Goal: Task Accomplishment & Management: Use online tool/utility

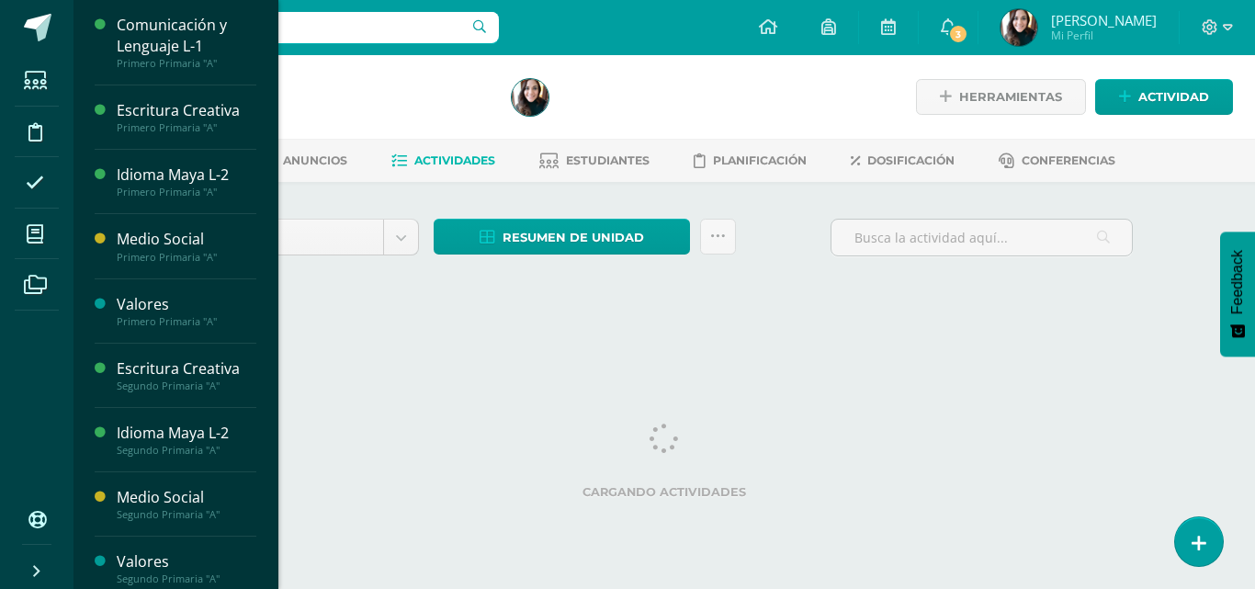
click at [45, 229] on span at bounding box center [35, 233] width 41 height 41
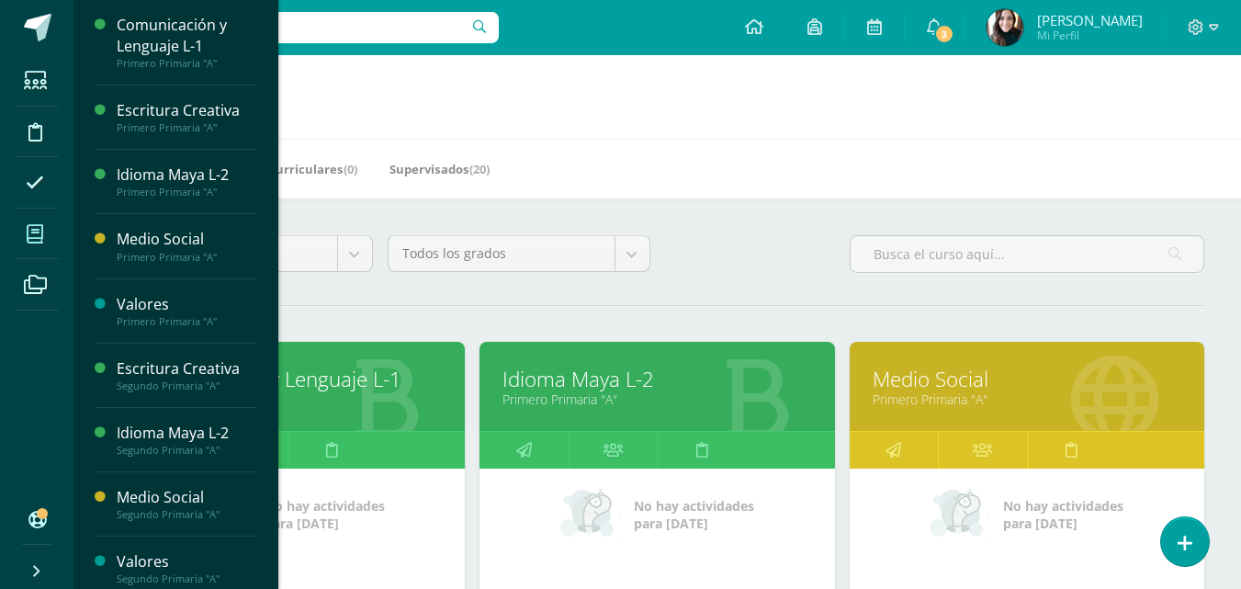
click at [300, 381] on link "Comunicación y Lenguaje L-1" at bounding box center [287, 379] width 309 height 28
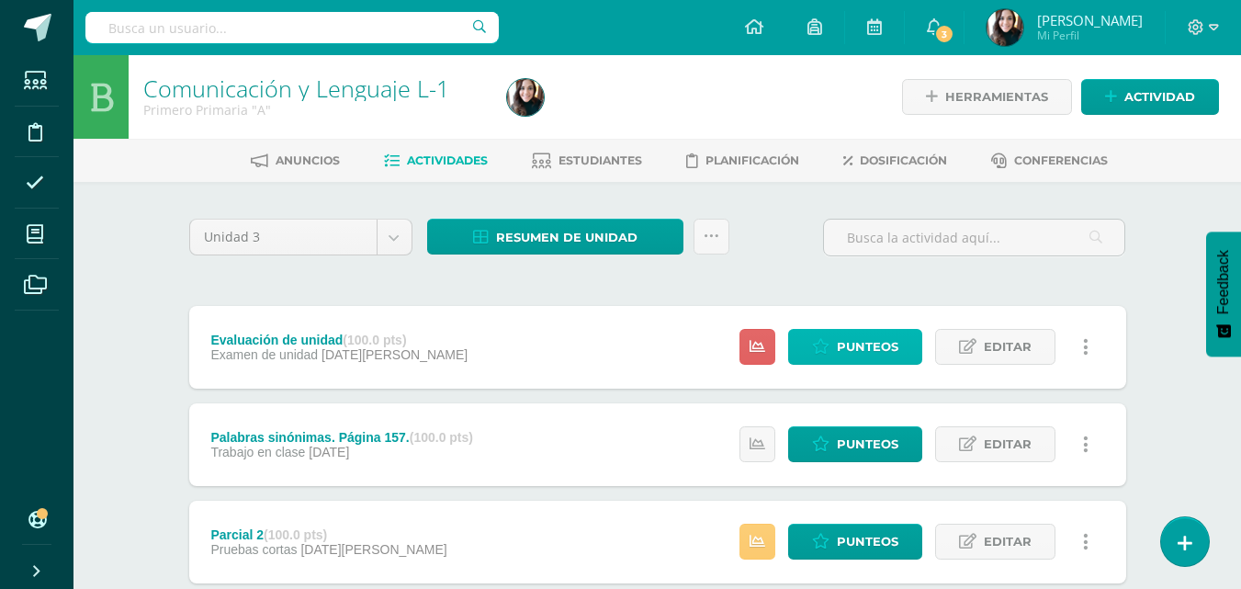
click at [842, 336] on span "Punteos" at bounding box center [868, 347] width 62 height 34
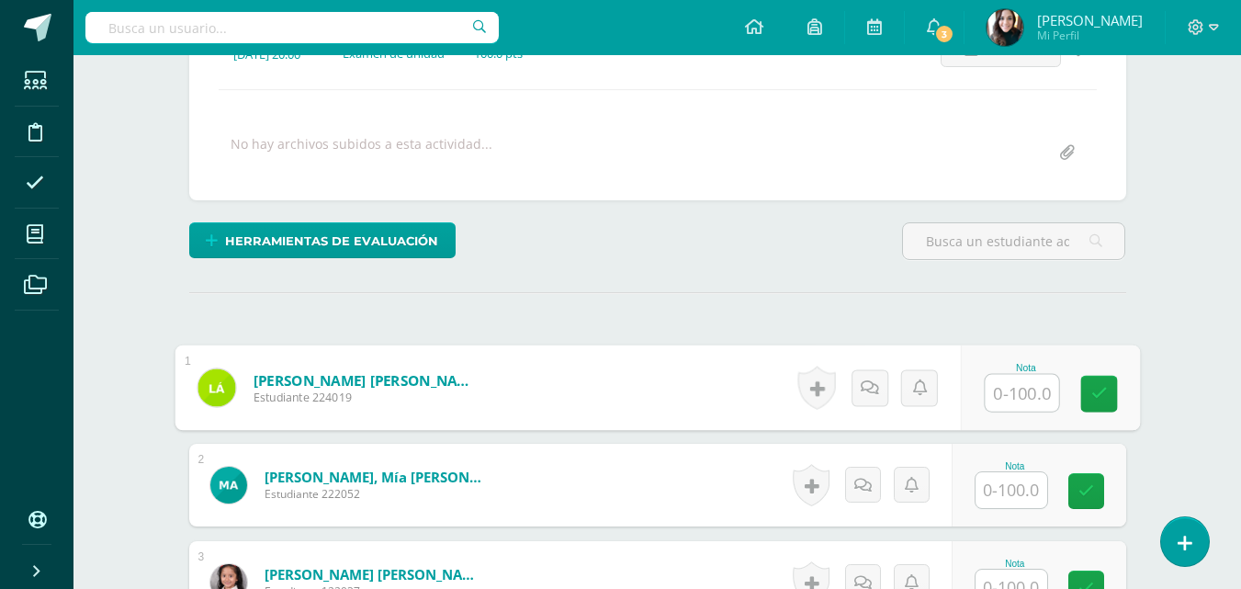
click at [1020, 379] on input "text" at bounding box center [1022, 393] width 74 height 37
click at [1019, 388] on input "text" at bounding box center [1022, 393] width 74 height 37
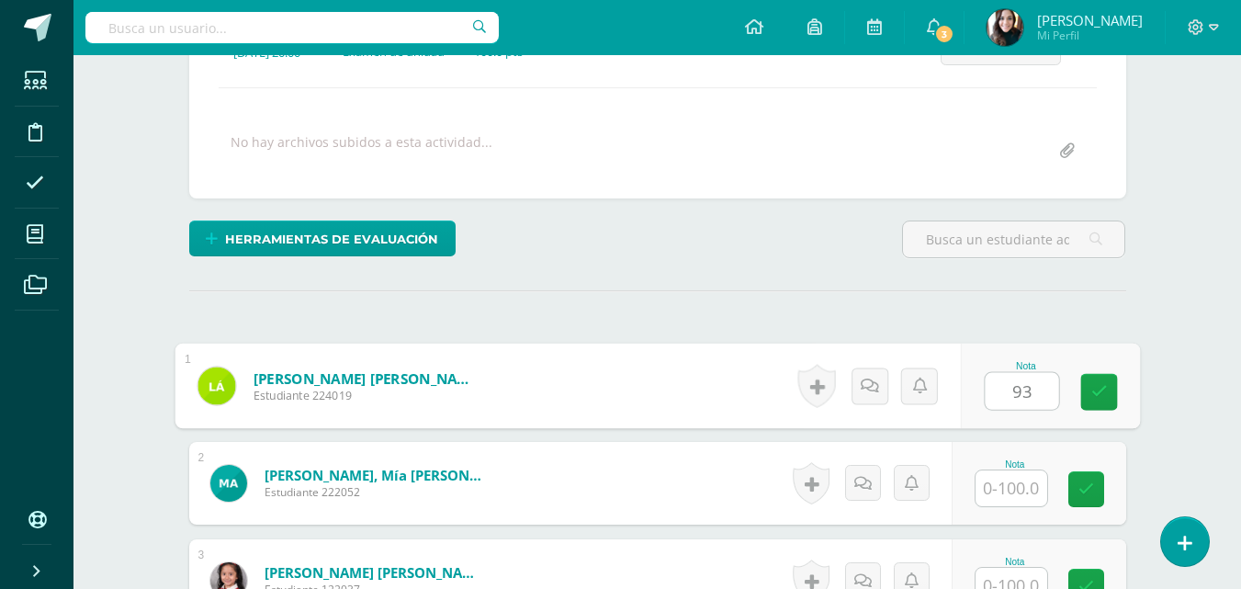
type input "93"
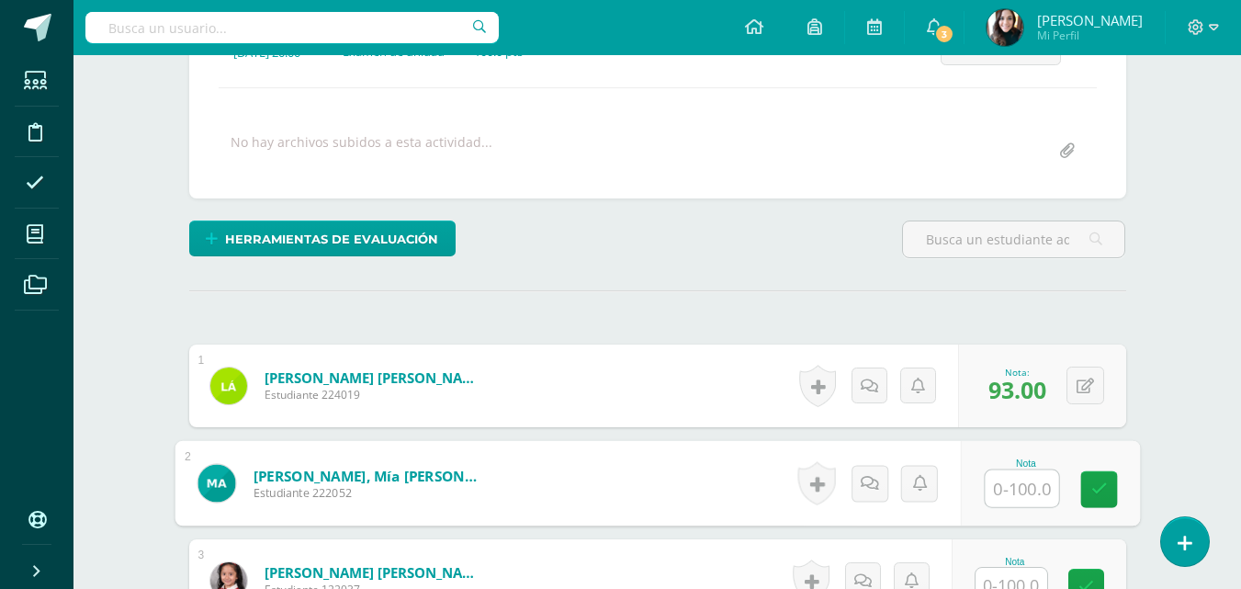
click at [1040, 492] on input "text" at bounding box center [1022, 488] width 74 height 37
type input "98"
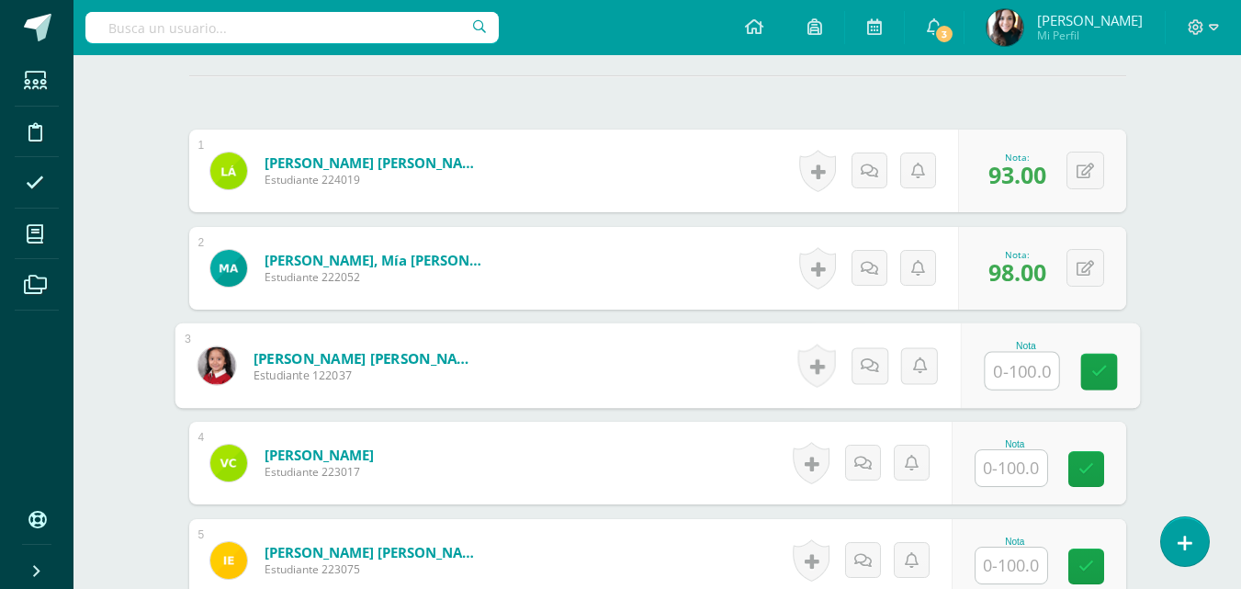
scroll to position [523, 0]
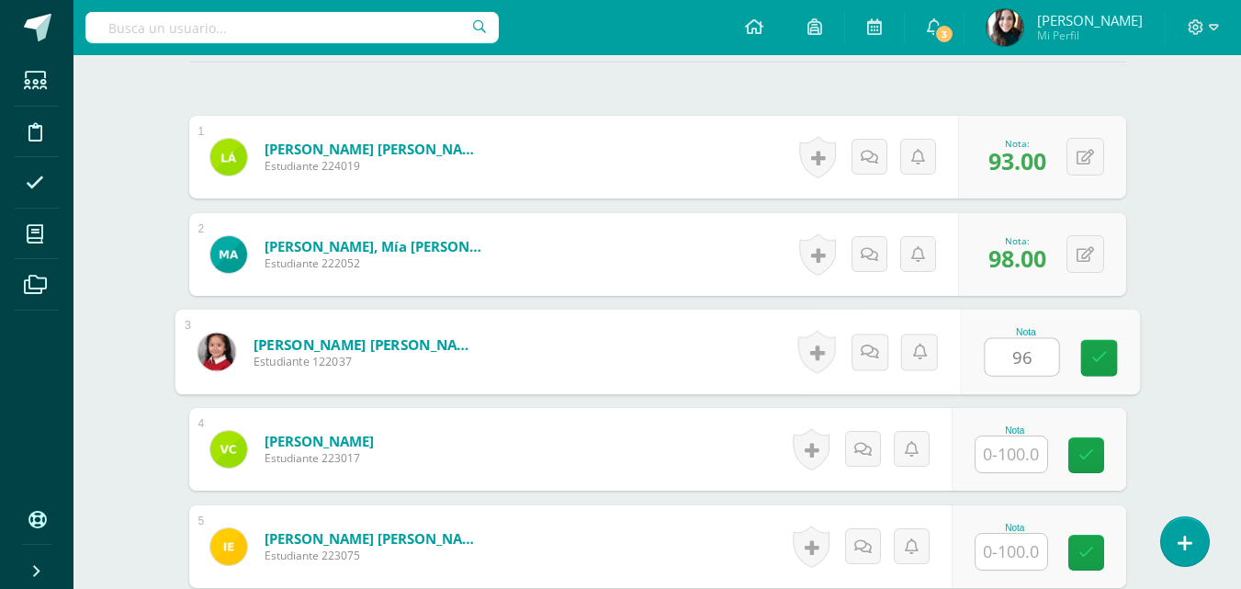
type input "96"
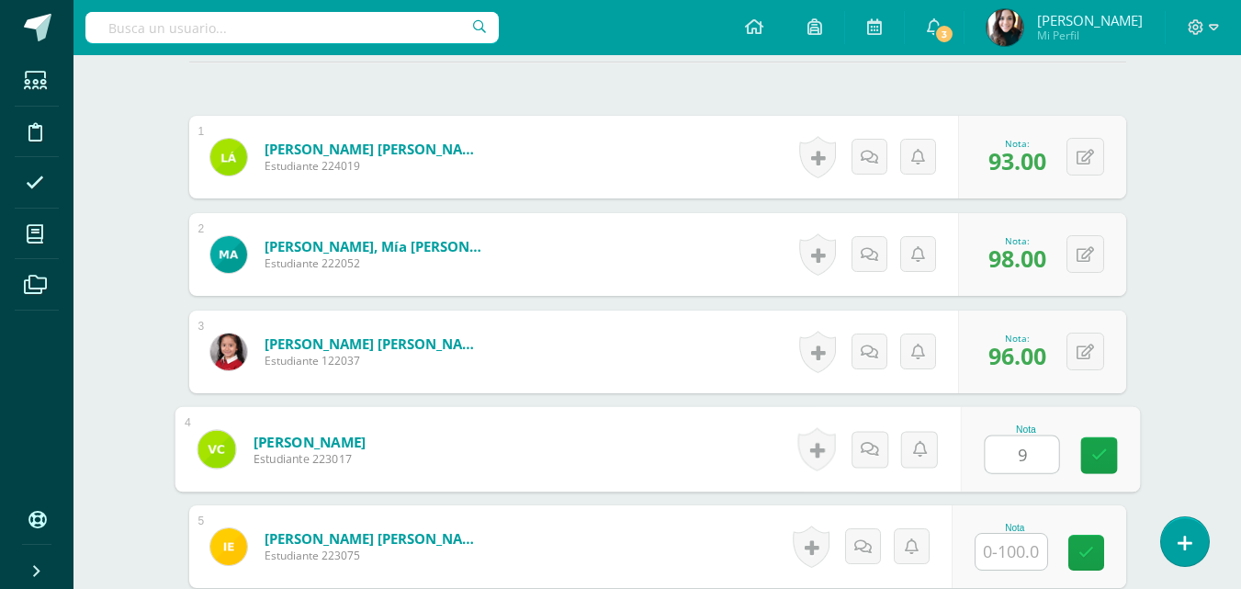
type input "99"
click at [1097, 454] on icon at bounding box center [1099, 455] width 17 height 16
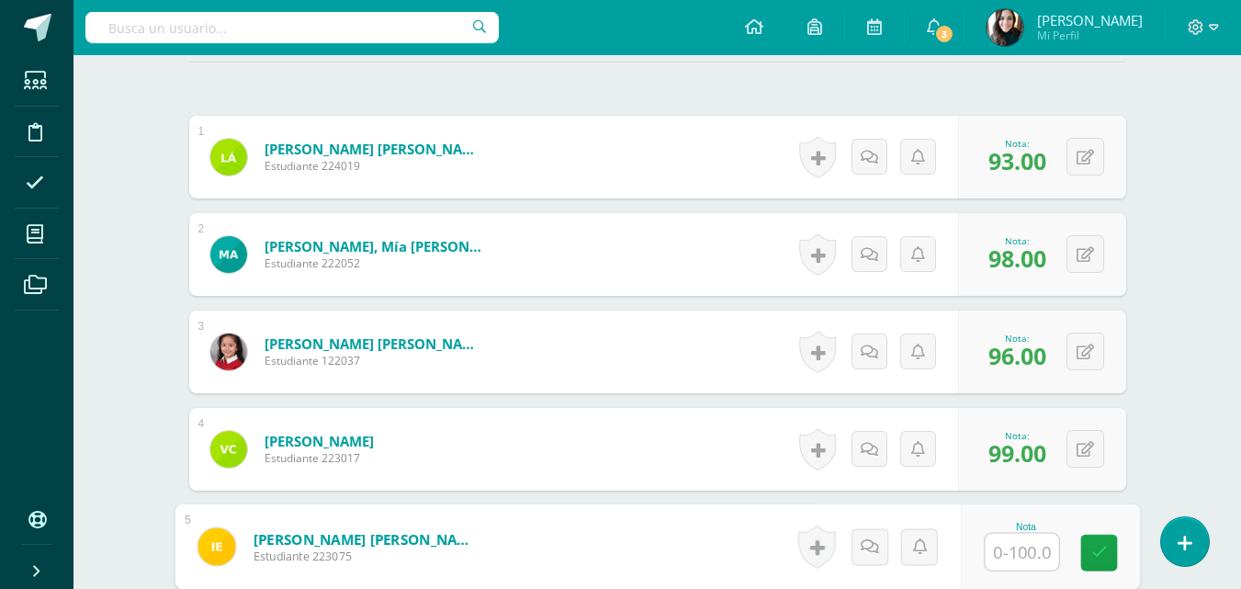
click at [1013, 549] on input "text" at bounding box center [1022, 552] width 74 height 37
type input "97"
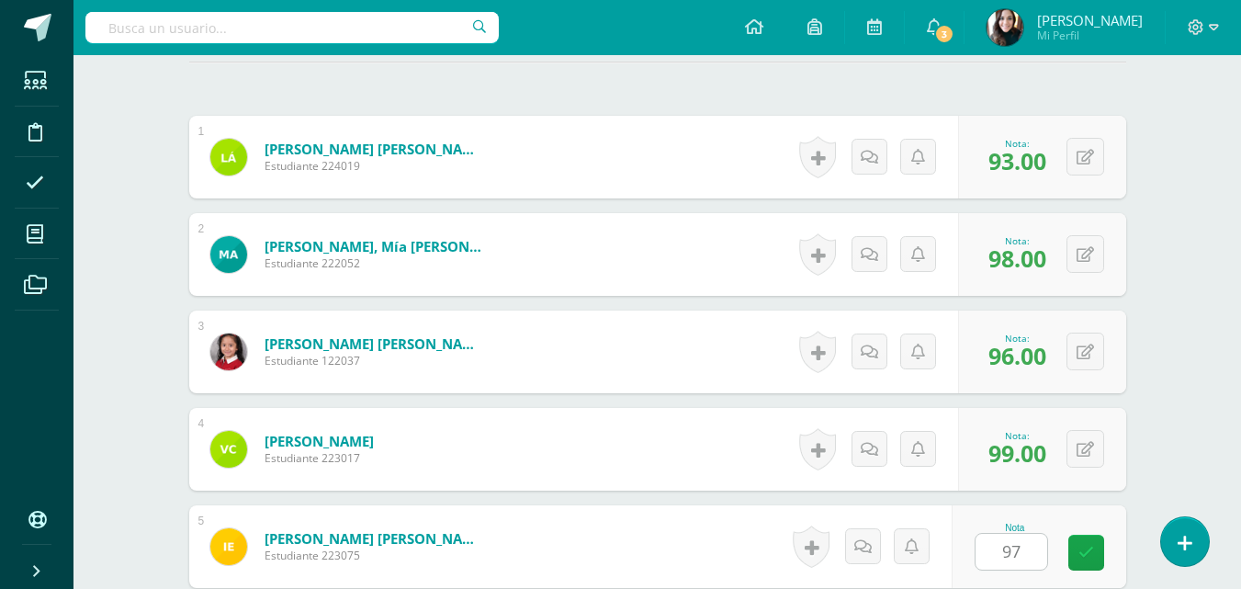
scroll to position [877, 0]
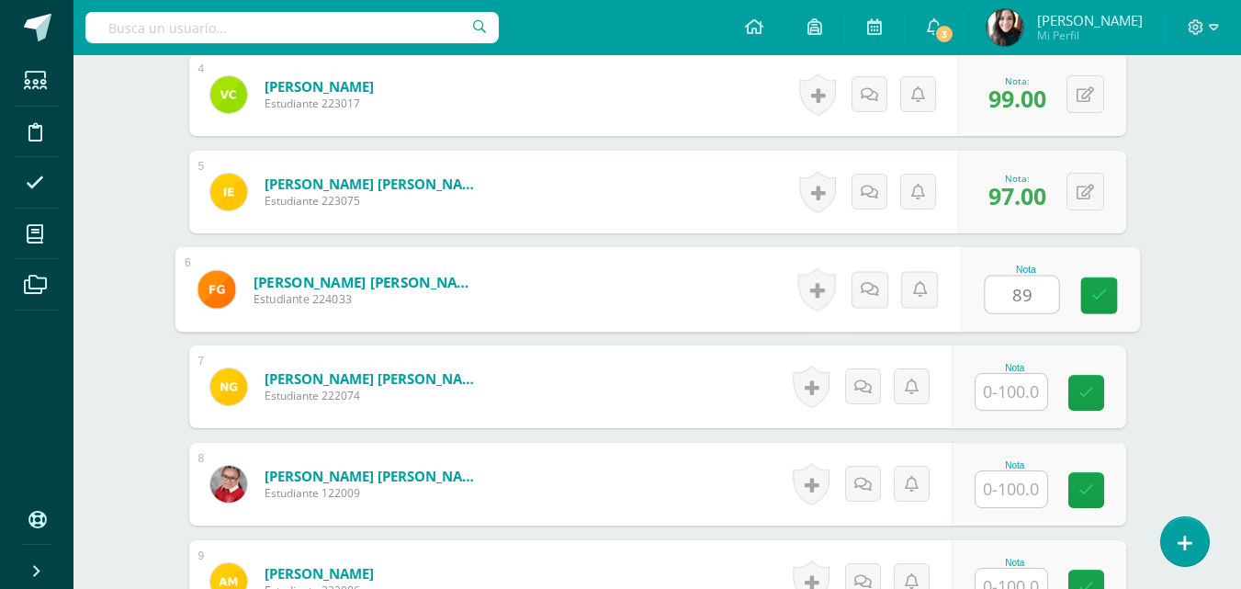
type input "89"
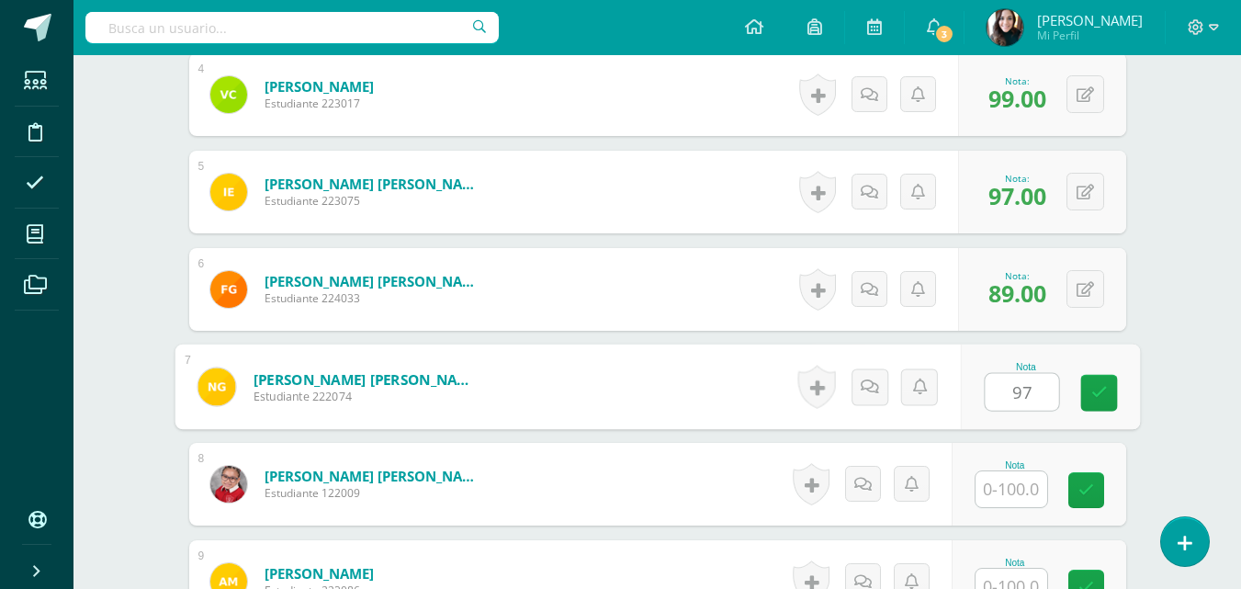
type input "97"
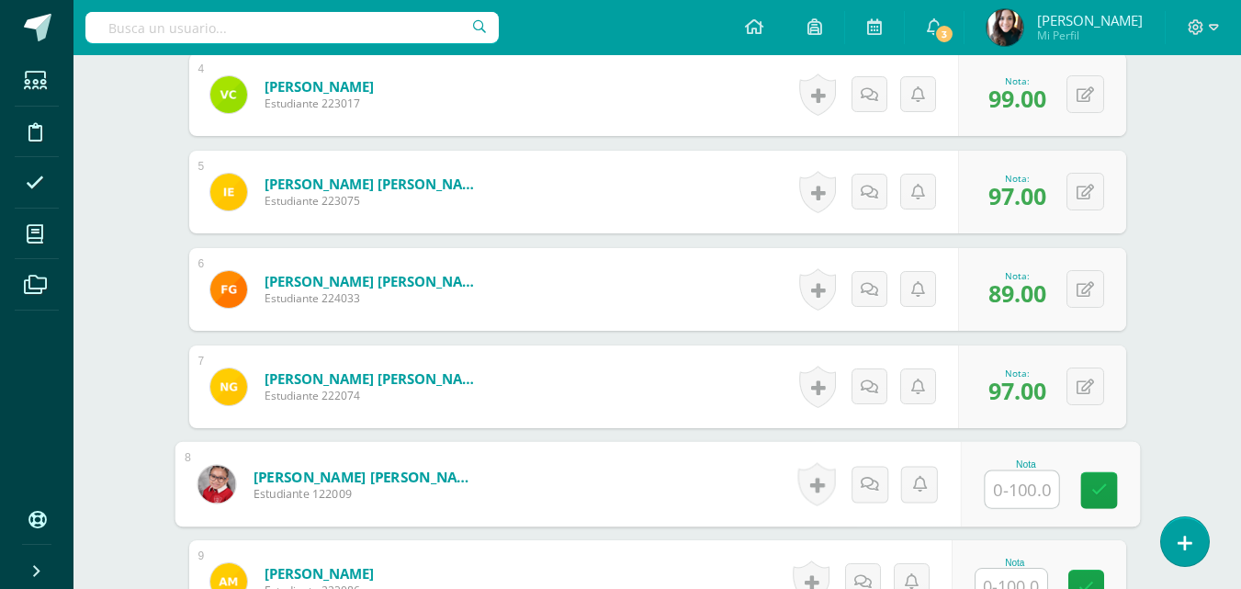
click at [1020, 492] on input "text" at bounding box center [1022, 489] width 74 height 37
type input "98"
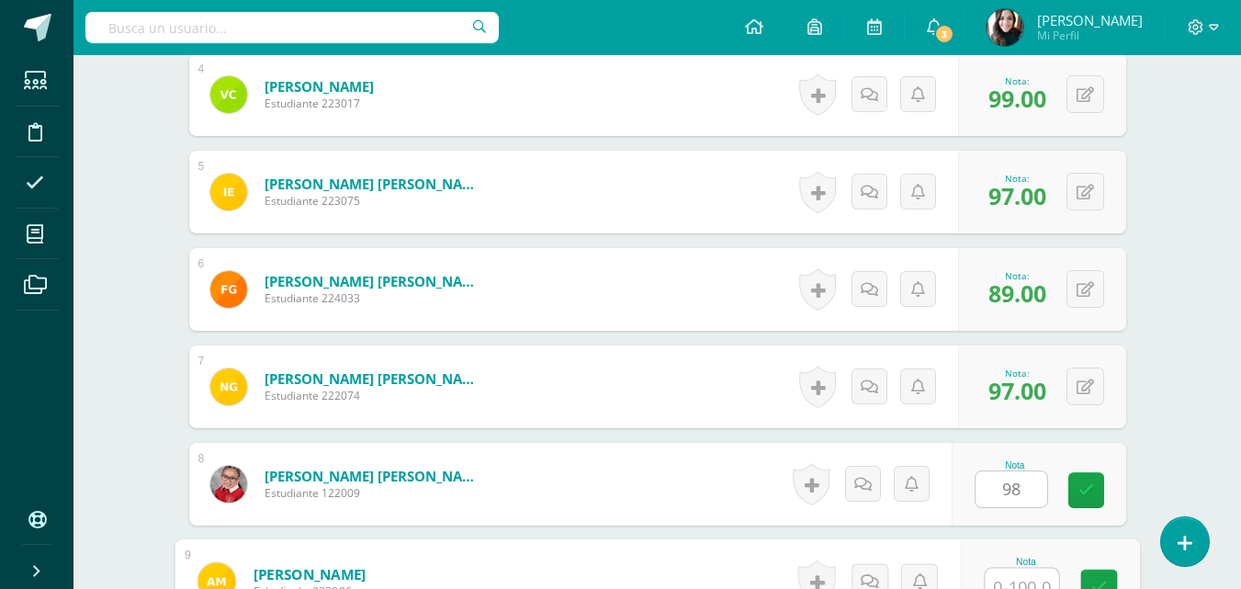
scroll to position [893, 0]
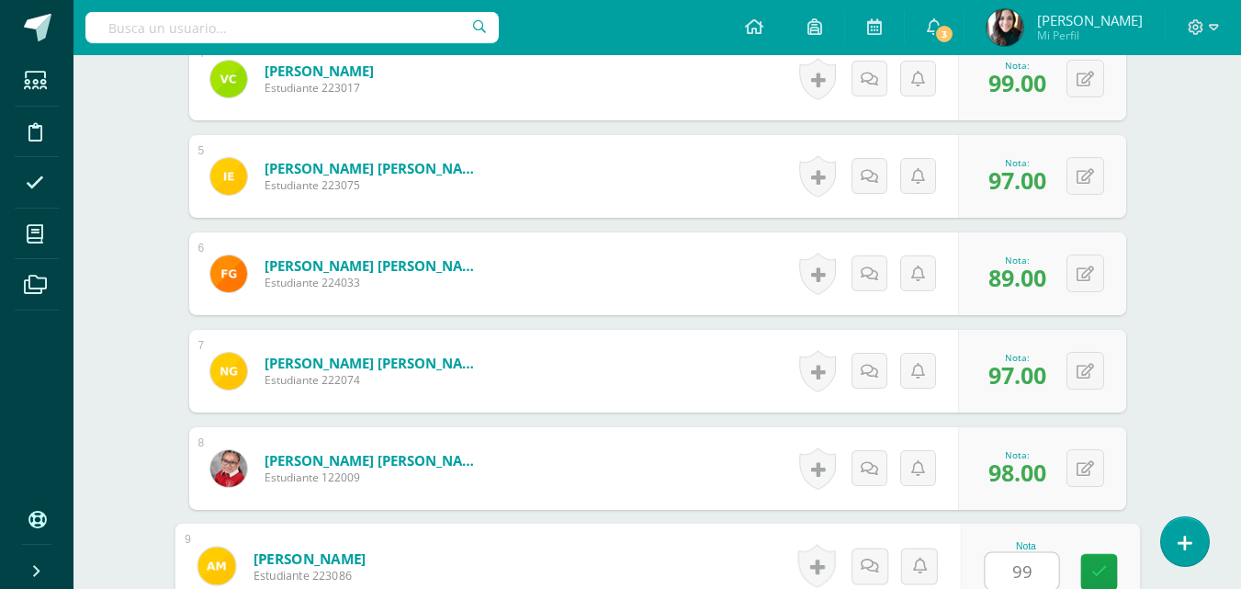
type input "99"
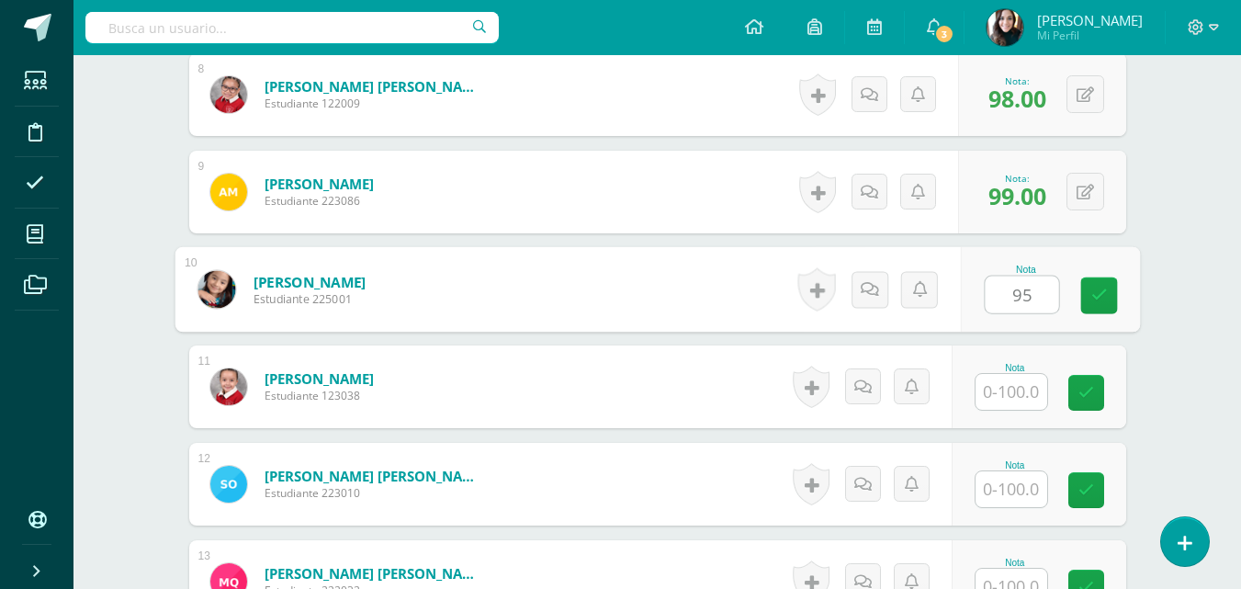
type input "95"
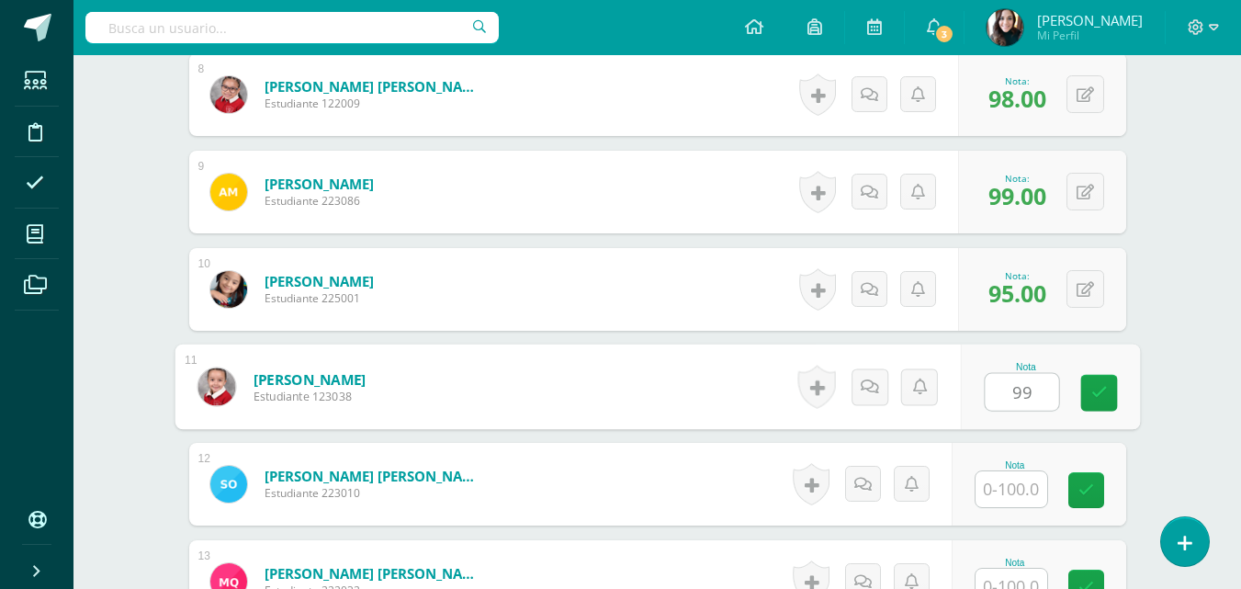
type input "99"
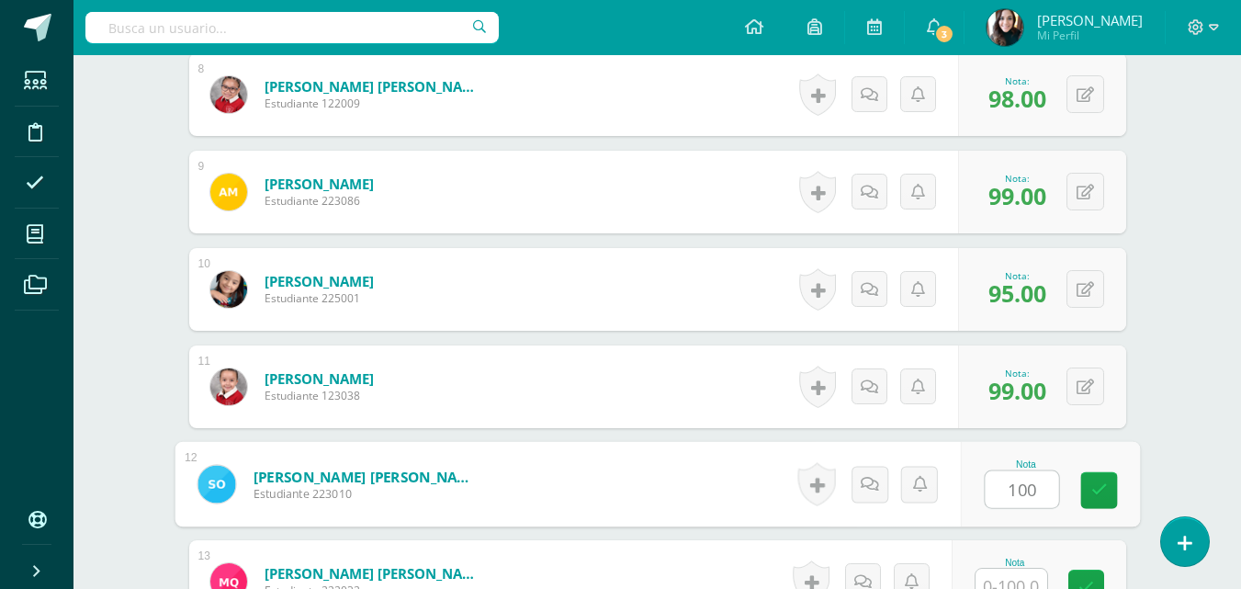
type input "100"
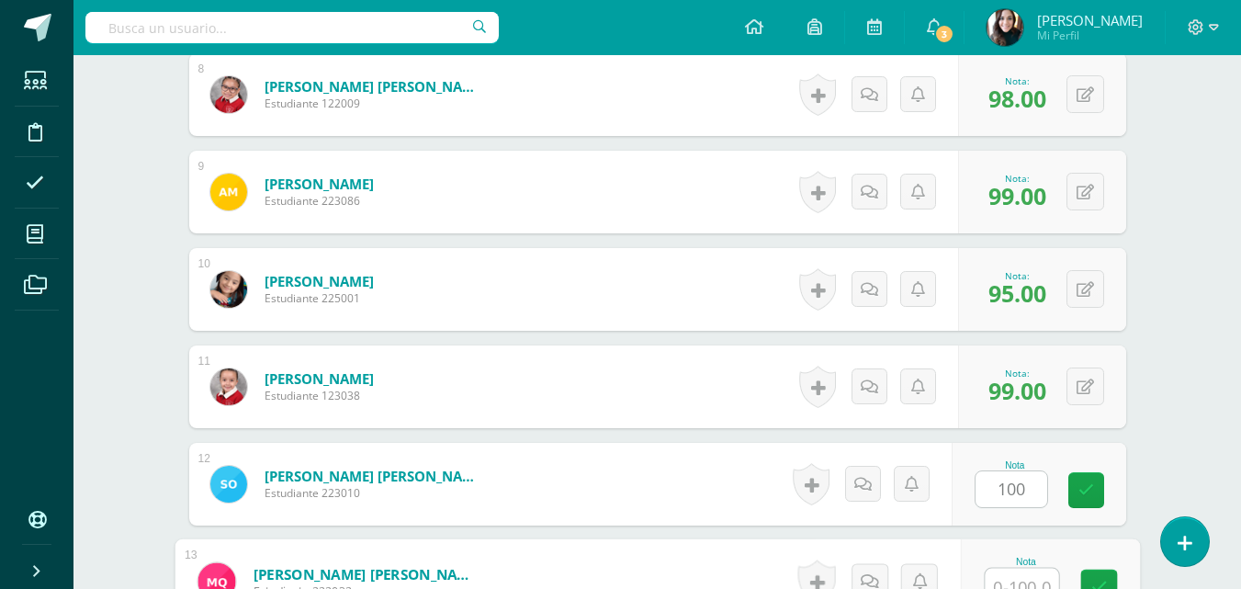
scroll to position [1283, 0]
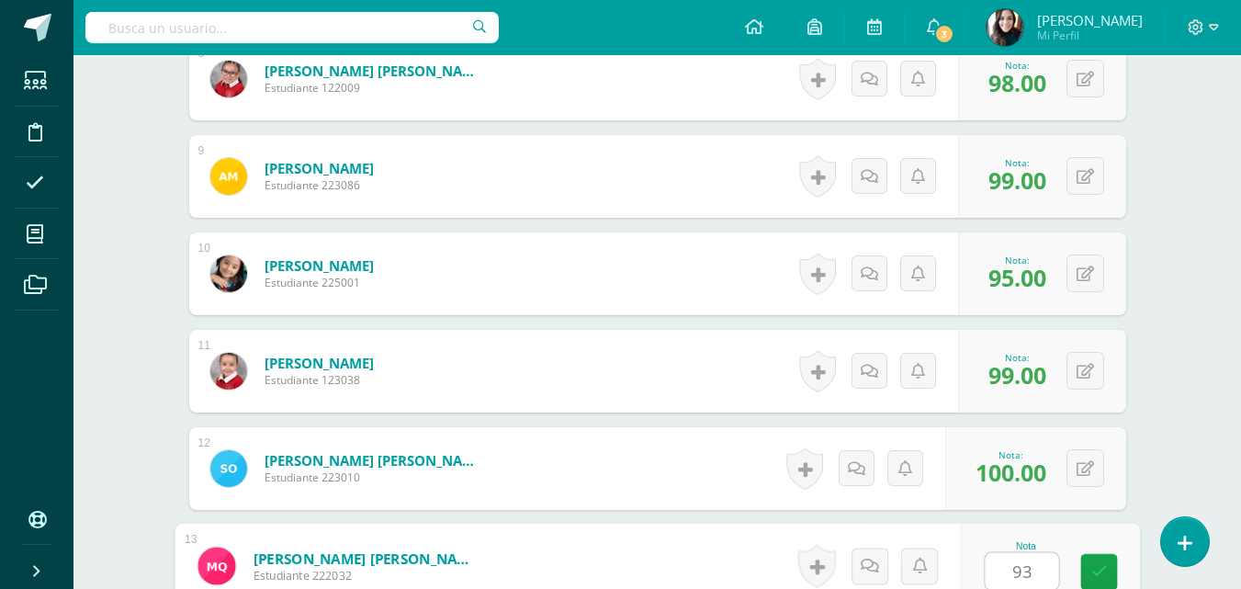
type input "93"
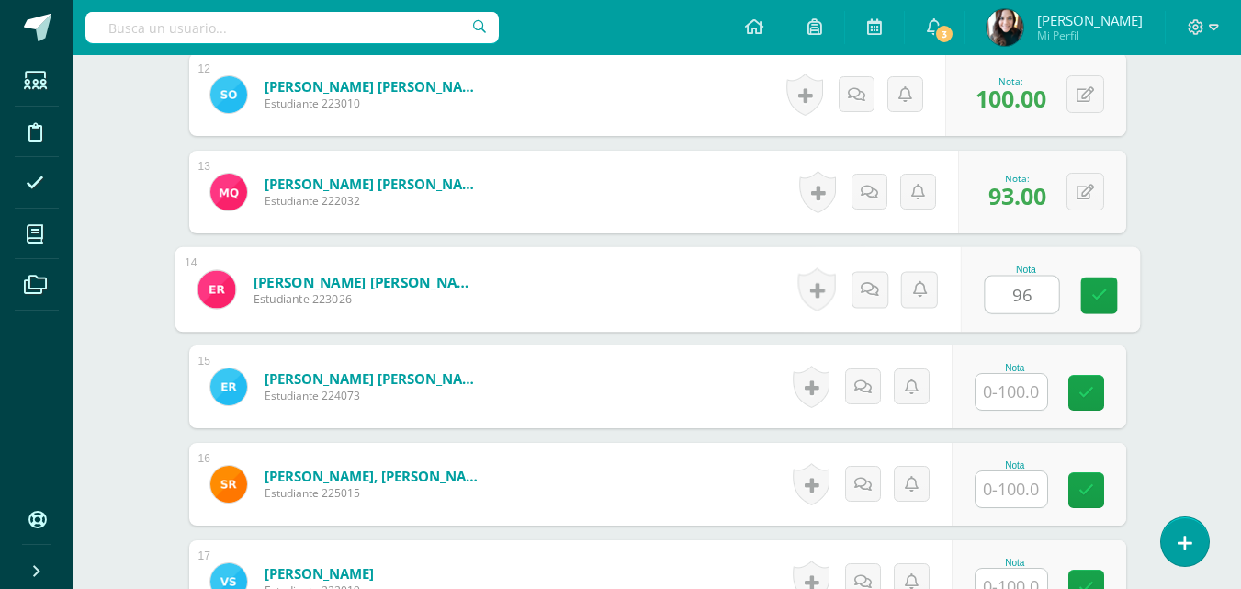
type input "96"
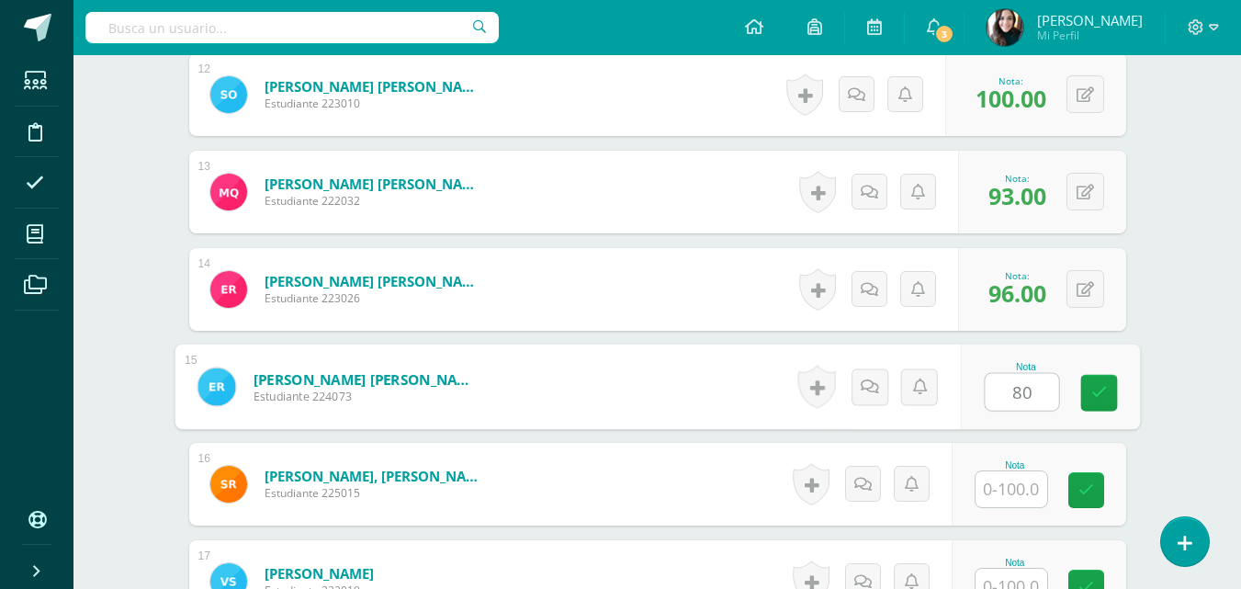
type input "80"
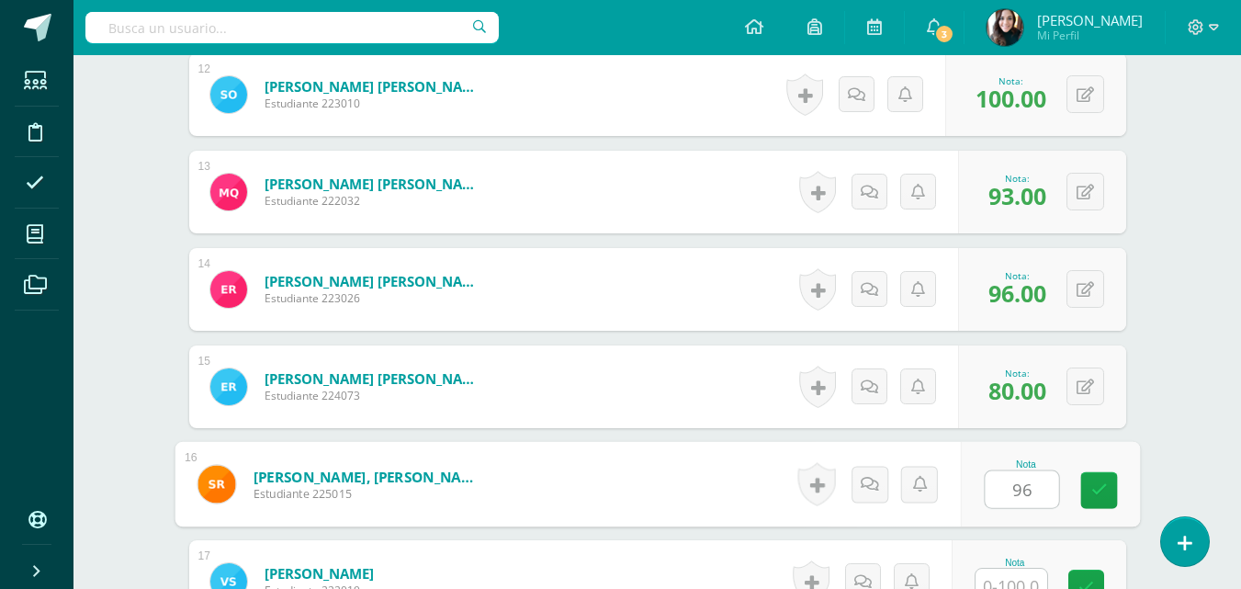
type input "96"
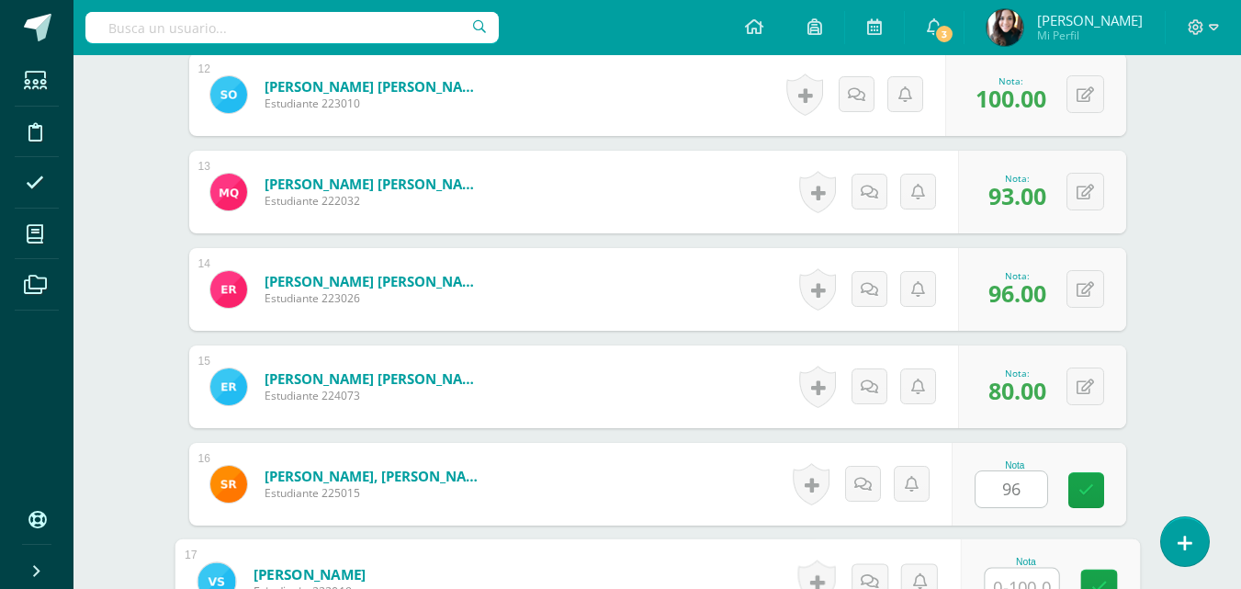
scroll to position [1672, 0]
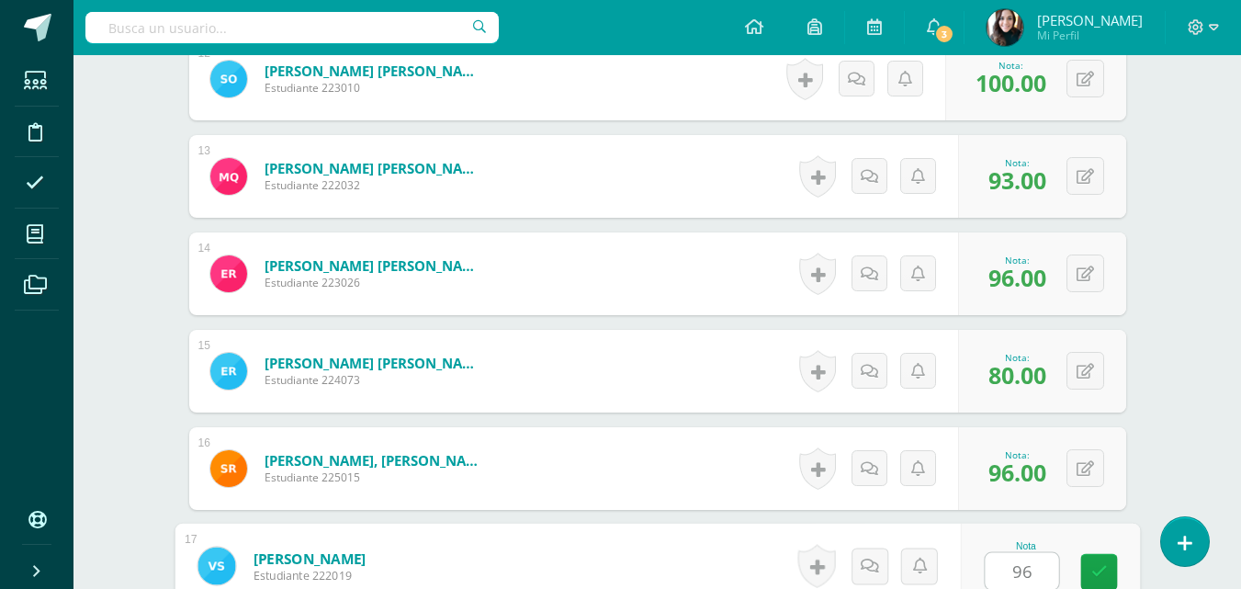
type input "96"
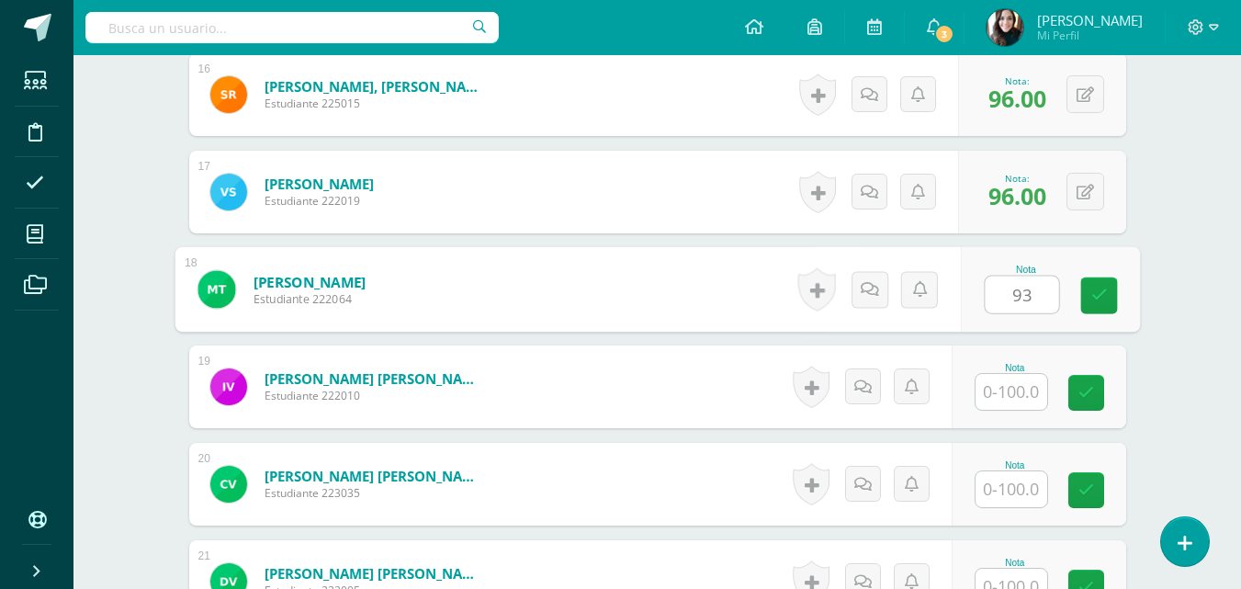
type input "93"
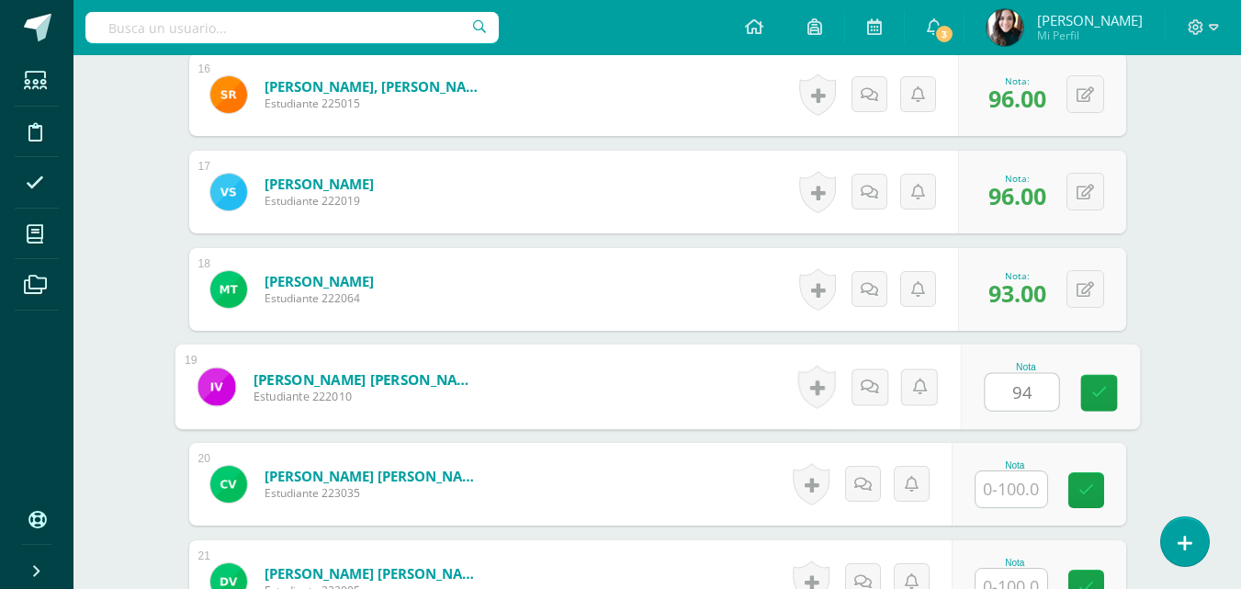
type input "94"
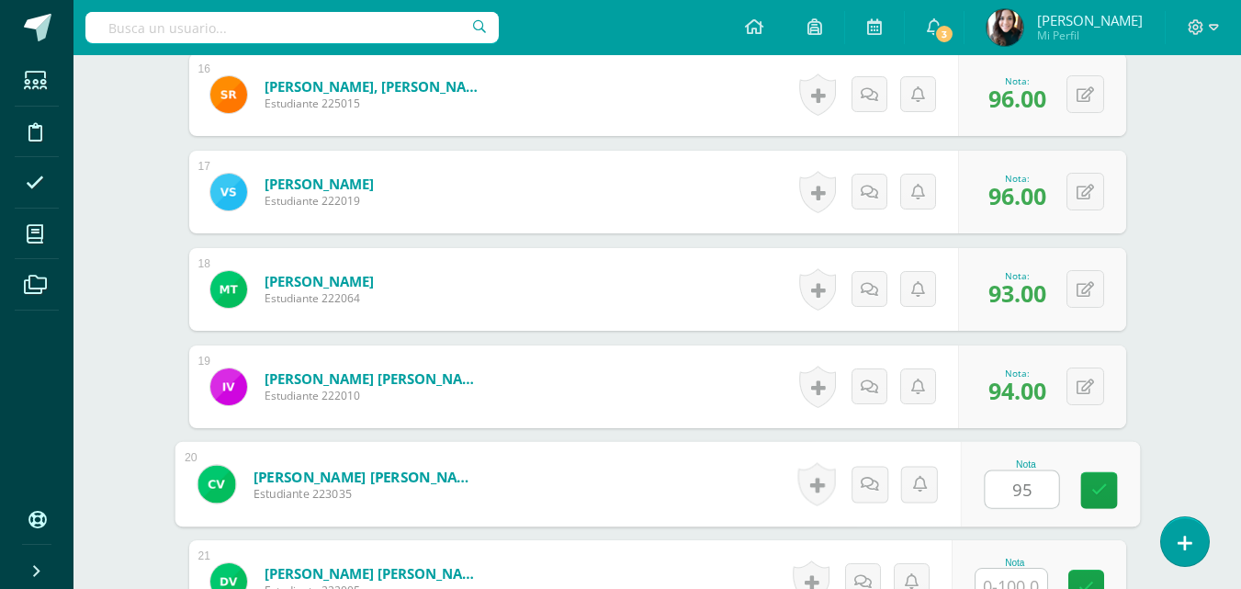
type input "95"
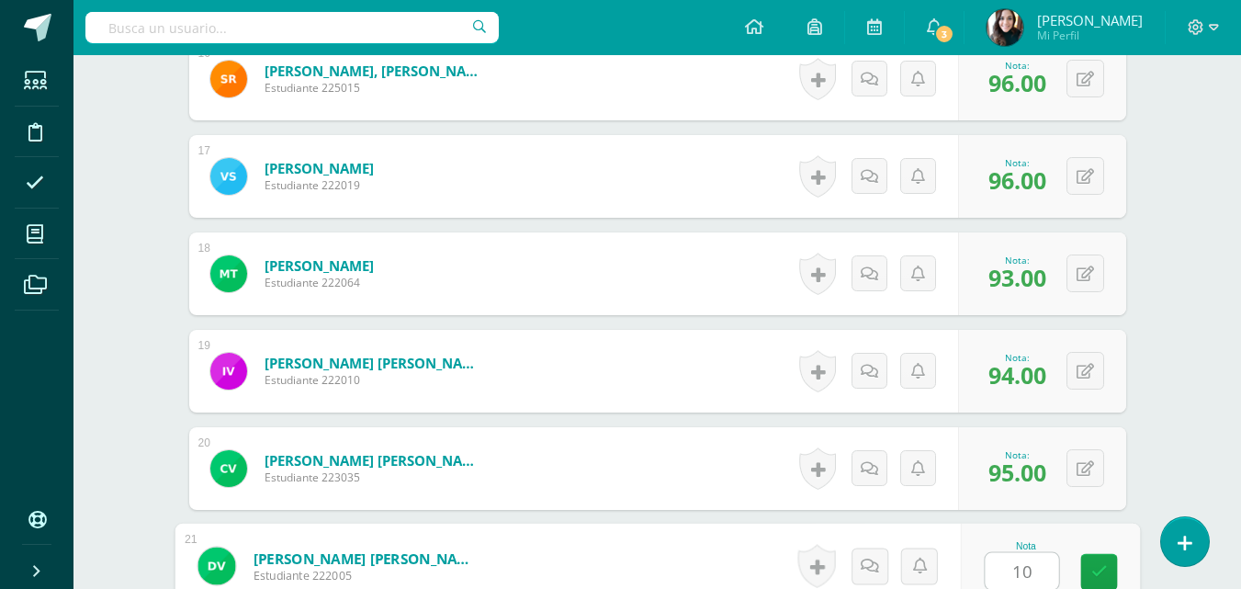
type input "100"
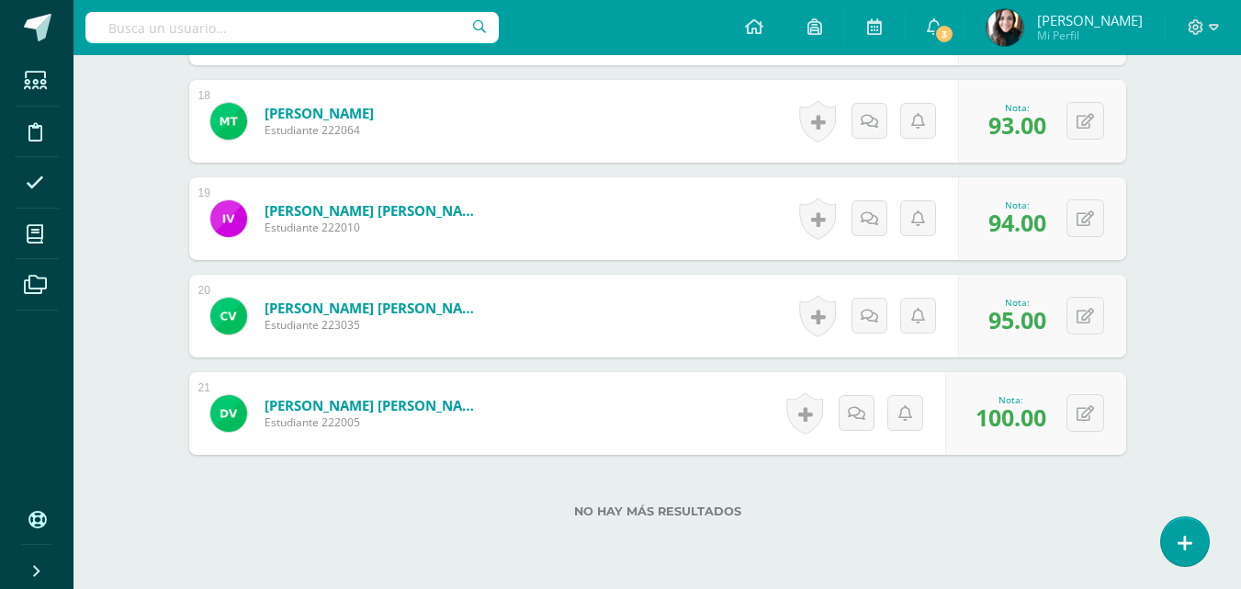
scroll to position [2291, 0]
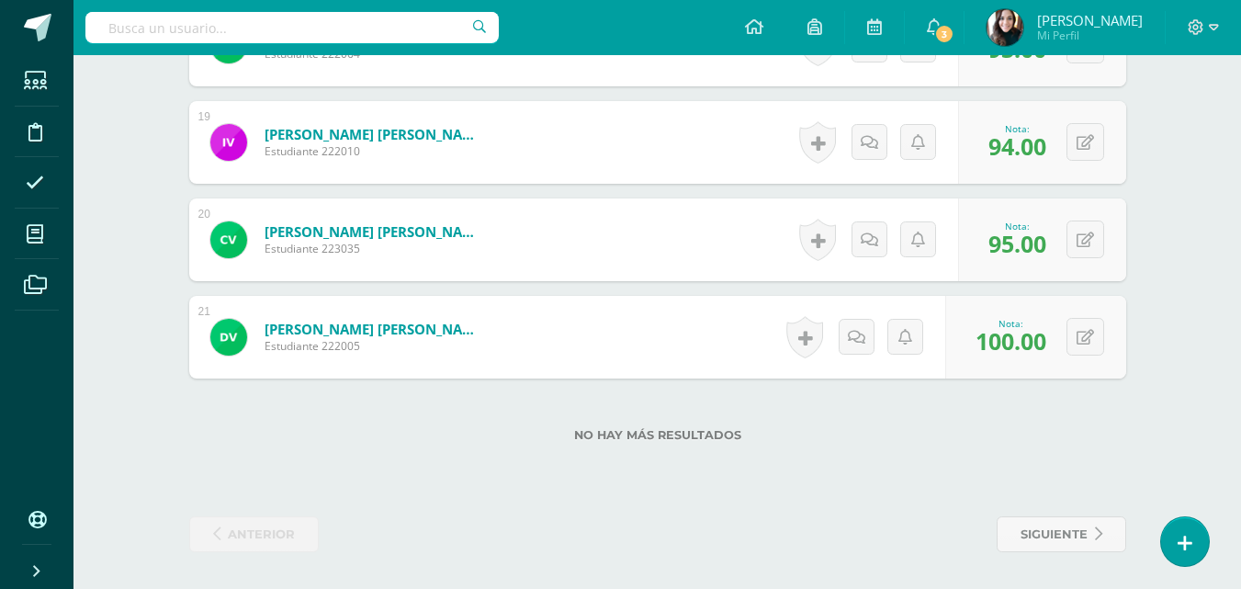
click at [70, 465] on ul "Estudiantes Disciplina Asistencia Mis cursos Archivos" at bounding box center [37, 276] width 74 height 442
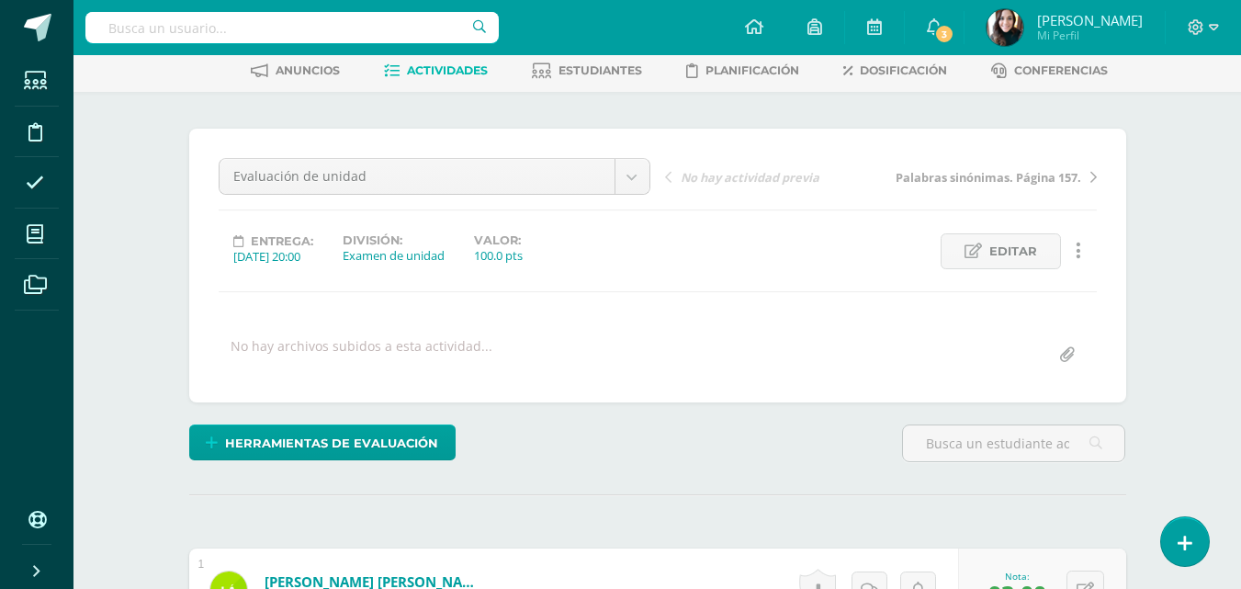
scroll to position [0, 0]
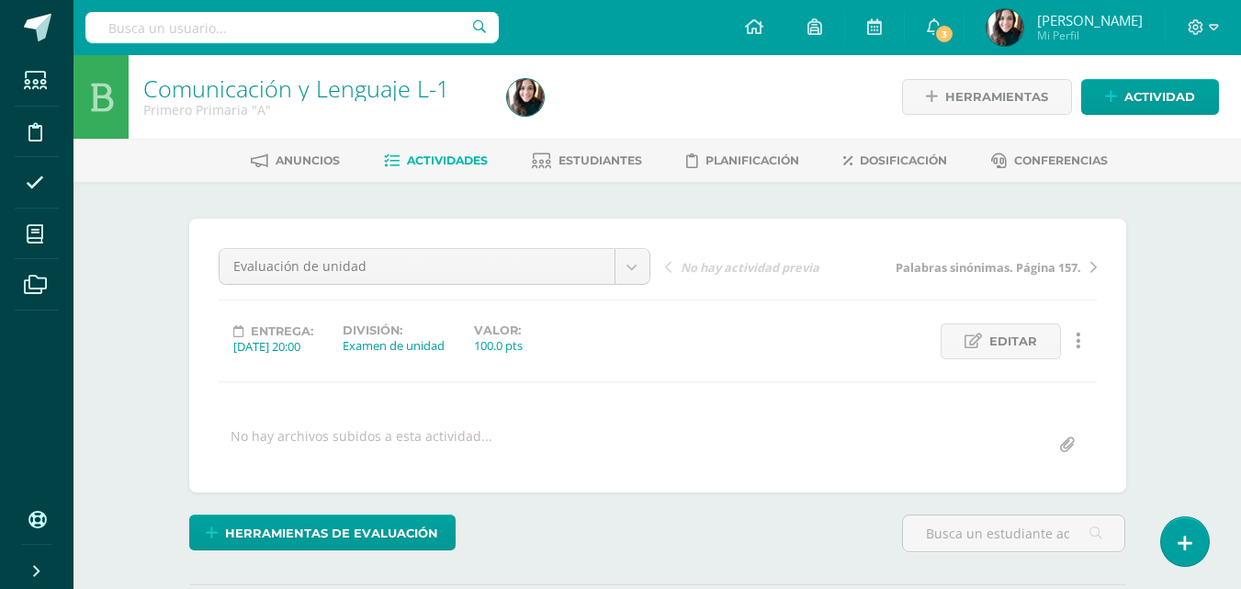
click at [445, 161] on span "Actividades" at bounding box center [447, 160] width 81 height 14
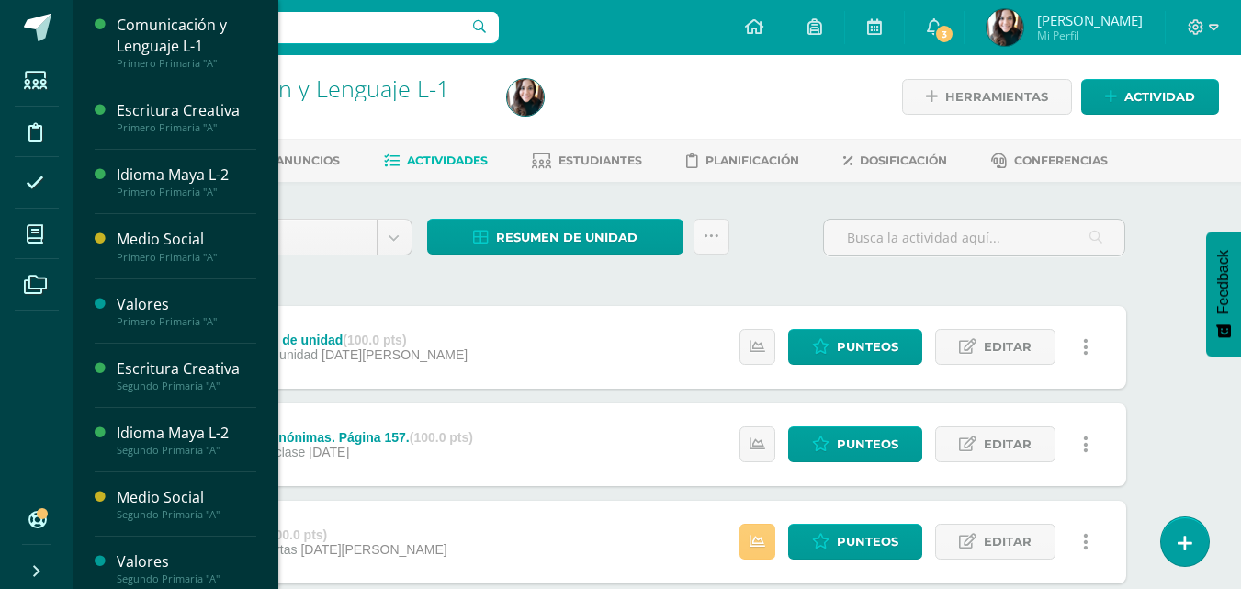
click at [49, 234] on span at bounding box center [35, 233] width 41 height 41
click at [154, 254] on div "Primero Primaria "A"" at bounding box center [187, 257] width 140 height 13
